Goal: Entertainment & Leisure: Consume media (video, audio)

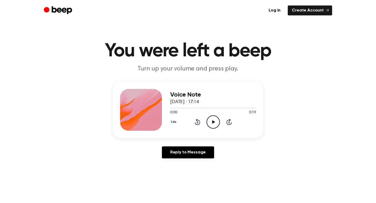
click at [211, 122] on icon "Play Audio" at bounding box center [213, 122] width 13 height 13
click at [213, 122] on icon at bounding box center [213, 122] width 3 height 3
click at [175, 122] on button "1.0x" at bounding box center [174, 122] width 8 height 9
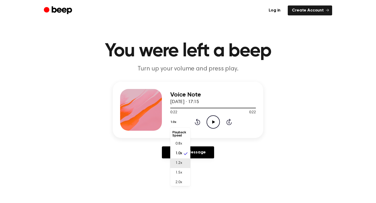
click at [179, 161] on span "1.2x" at bounding box center [179, 163] width 7 height 5
click at [212, 122] on icon "Play Audio" at bounding box center [213, 122] width 13 height 13
